Goal: Task Accomplishment & Management: Manage account settings

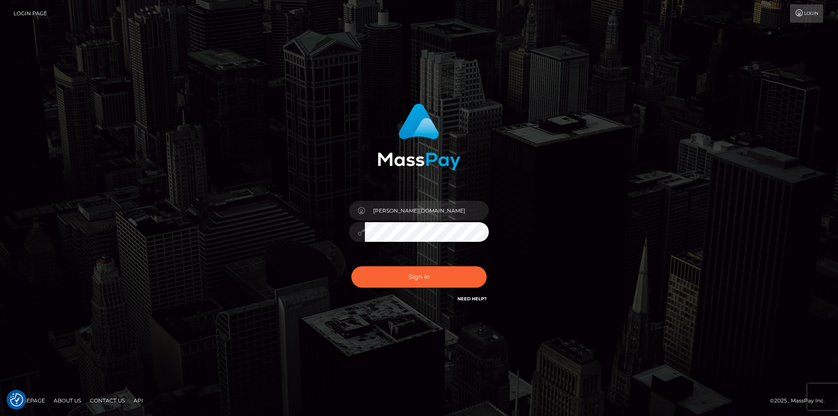
click at [426, 211] on input "Leeroy.VIP" at bounding box center [427, 211] width 124 height 20
click at [443, 212] on input "Leeroy.VIP" at bounding box center [427, 211] width 124 height 20
click at [400, 211] on input "Leeroy.VIP" at bounding box center [427, 211] width 124 height 20
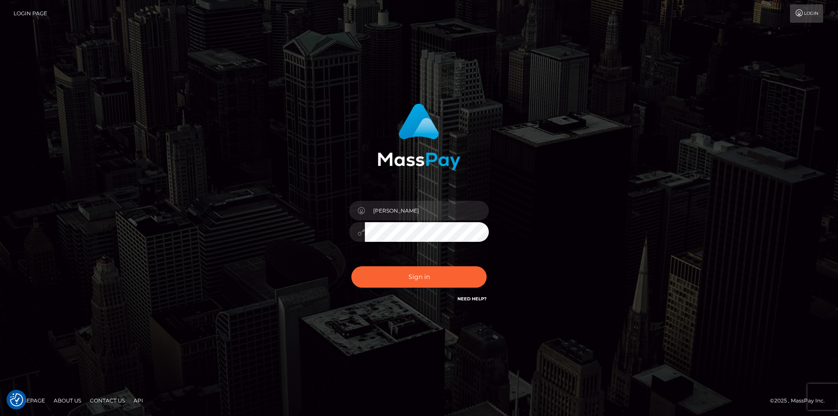
type input "Leeroy.megabonanza"
click at [413, 276] on button "Sign in" at bounding box center [419, 276] width 135 height 21
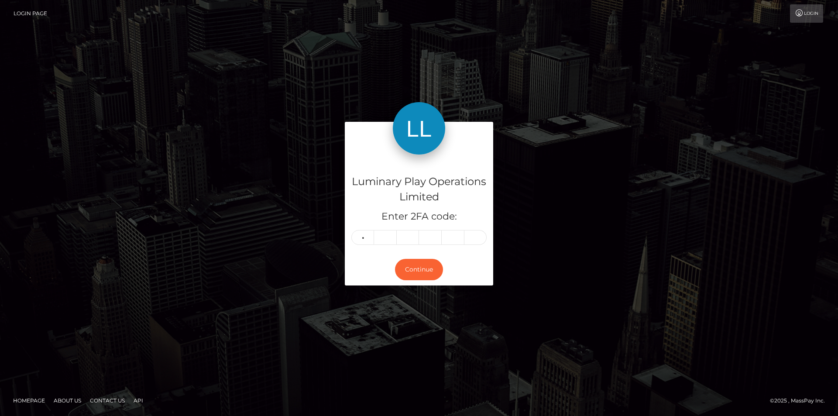
type input "0"
type input "2"
type input "7"
type input "8"
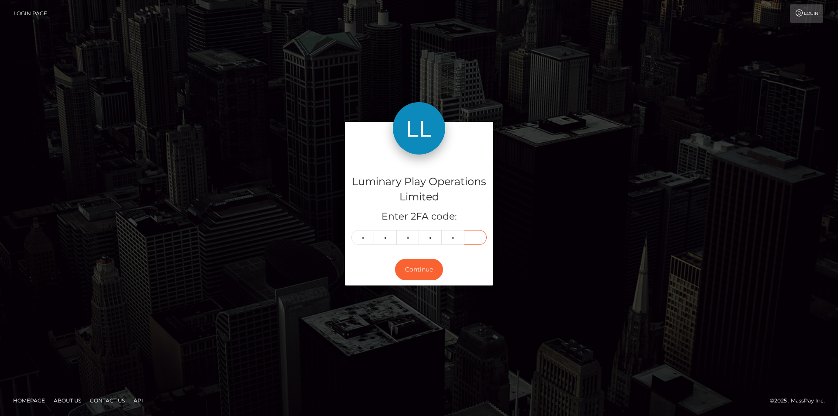
type input "6"
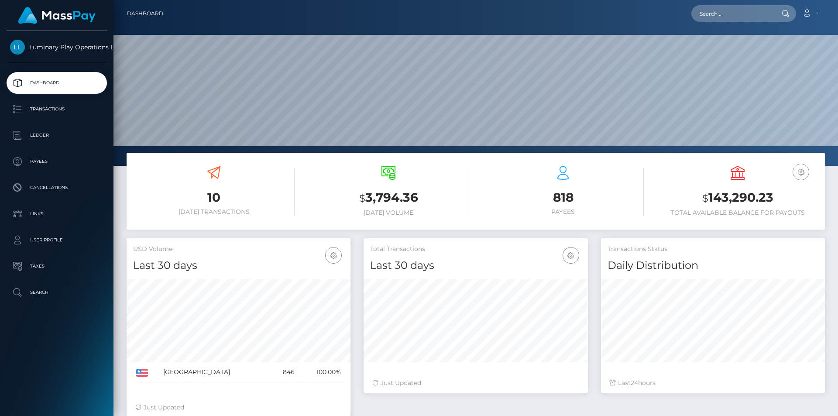
scroll to position [155, 224]
